Goal: Information Seeking & Learning: Find specific page/section

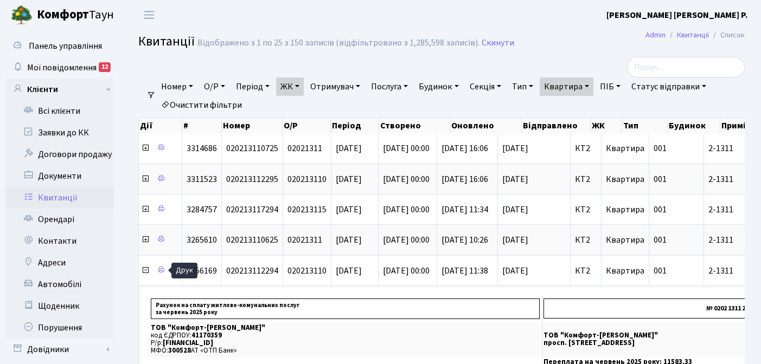
select select "25"
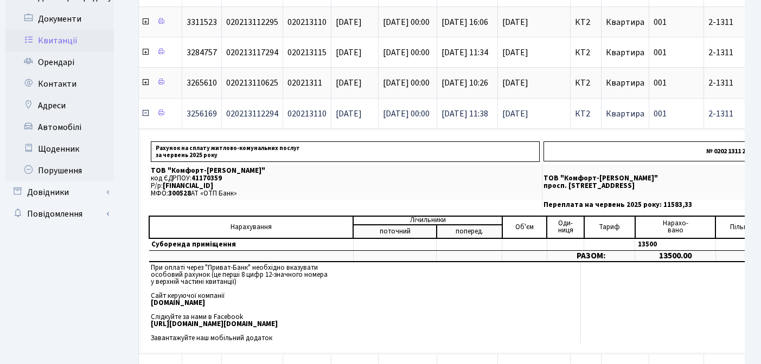
click at [145, 114] on icon at bounding box center [145, 113] width 9 height 9
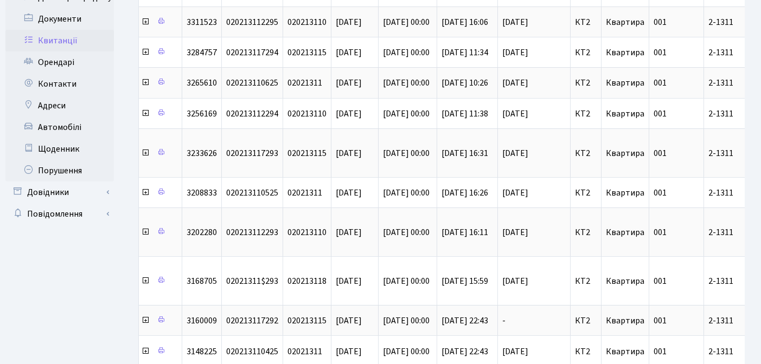
scroll to position [0, 0]
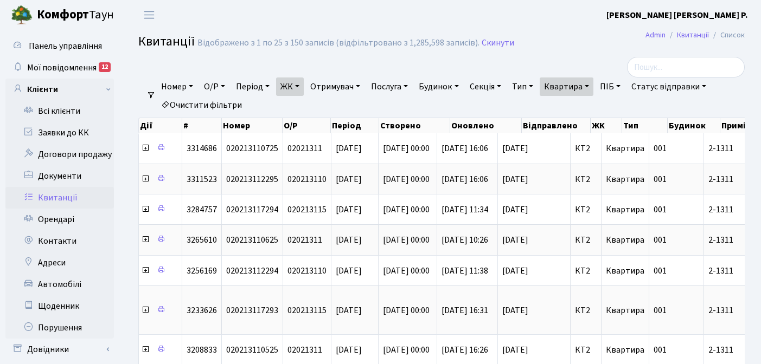
click at [593, 86] on link "Квартира" at bounding box center [567, 87] width 54 height 18
type input "2"
type input "118"
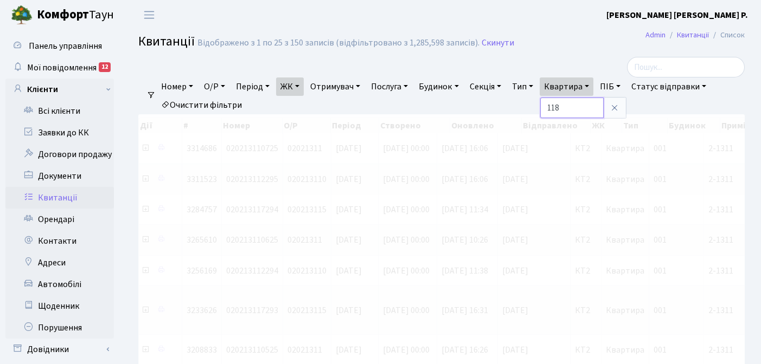
scroll to position [44, 0]
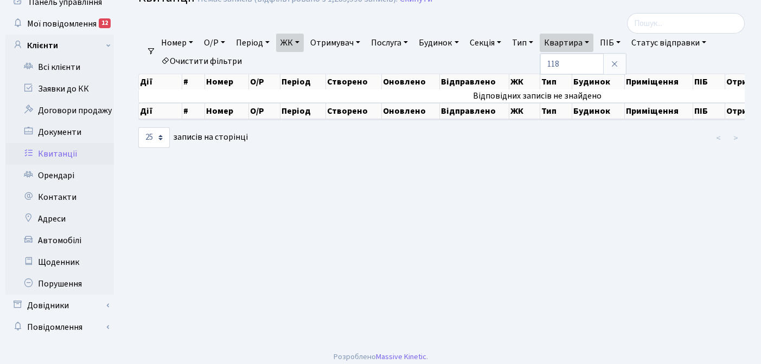
click at [302, 41] on link "ЖК" at bounding box center [290, 43] width 28 height 18
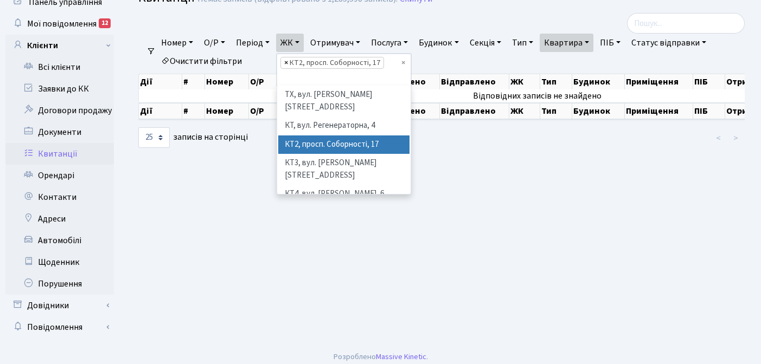
click at [288, 63] on span "×" at bounding box center [286, 62] width 4 height 11
select select
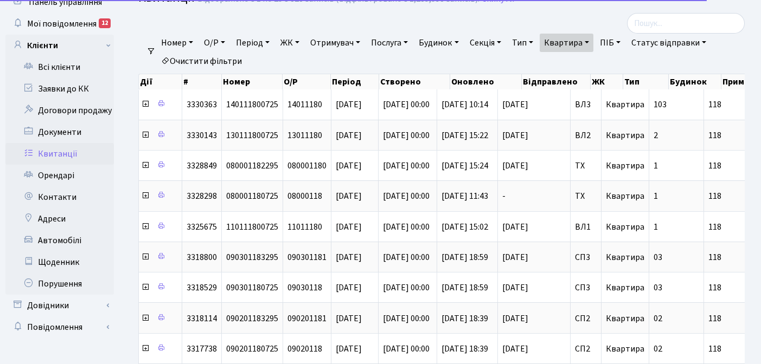
click at [302, 43] on link "ЖК" at bounding box center [290, 43] width 28 height 18
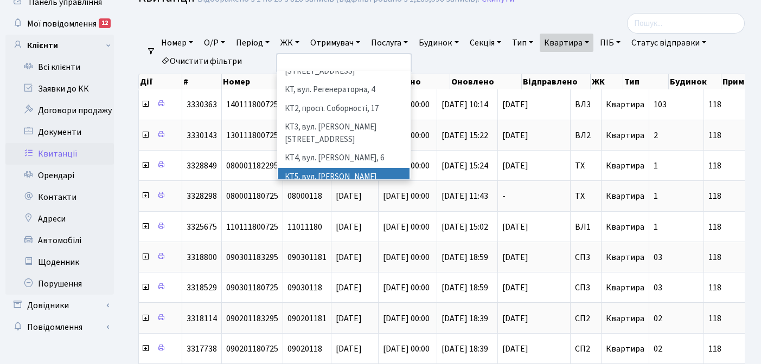
scroll to position [39, 0]
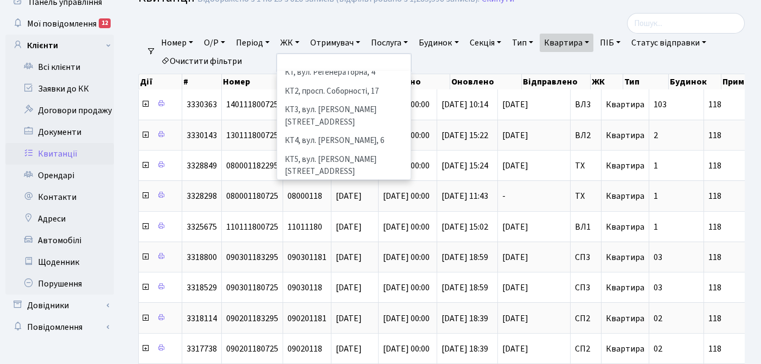
click at [319, 200] on li "КТ7, вул. [PERSON_NAME][STREET_ADDRESS]" at bounding box center [343, 215] width 131 height 31
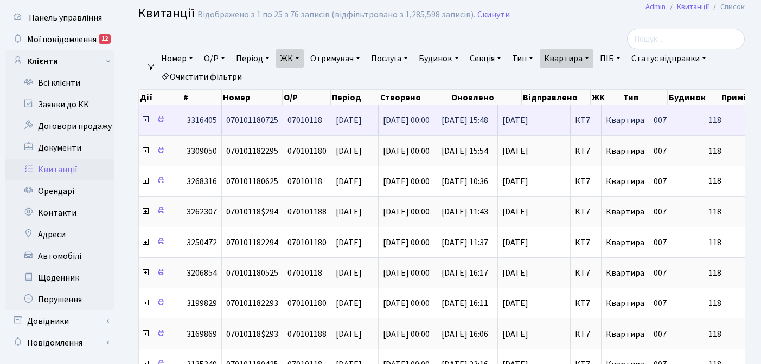
scroll to position [28, 0]
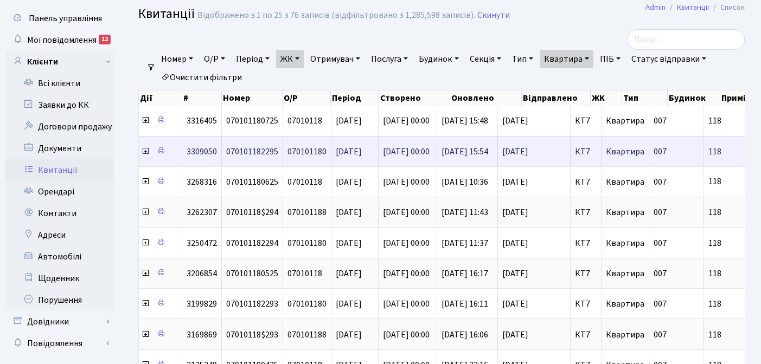
click at [144, 152] on icon at bounding box center [145, 151] width 9 height 9
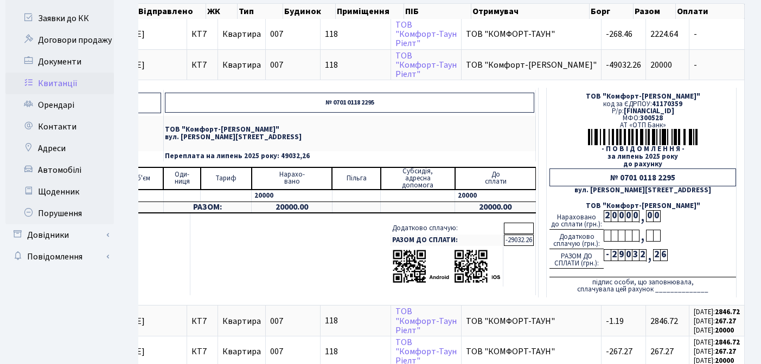
scroll to position [114, 0]
